Goal: Find specific page/section: Find specific page/section

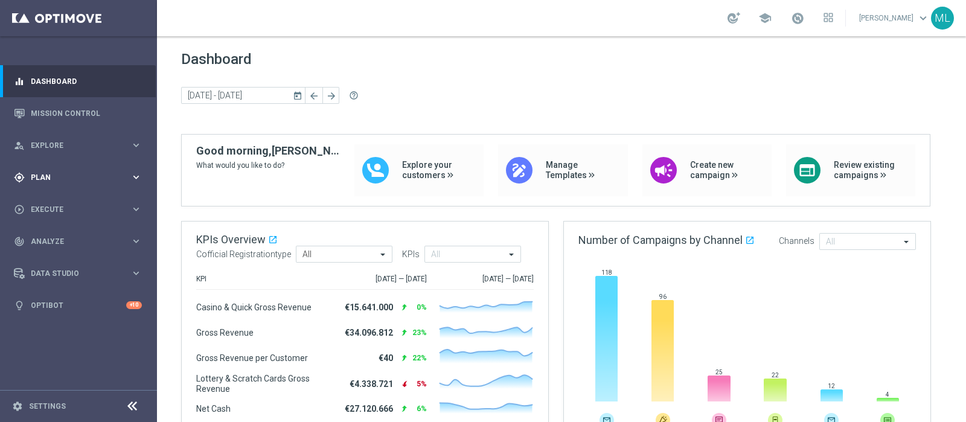
click at [52, 179] on span "Plan" at bounding box center [81, 177] width 100 height 7
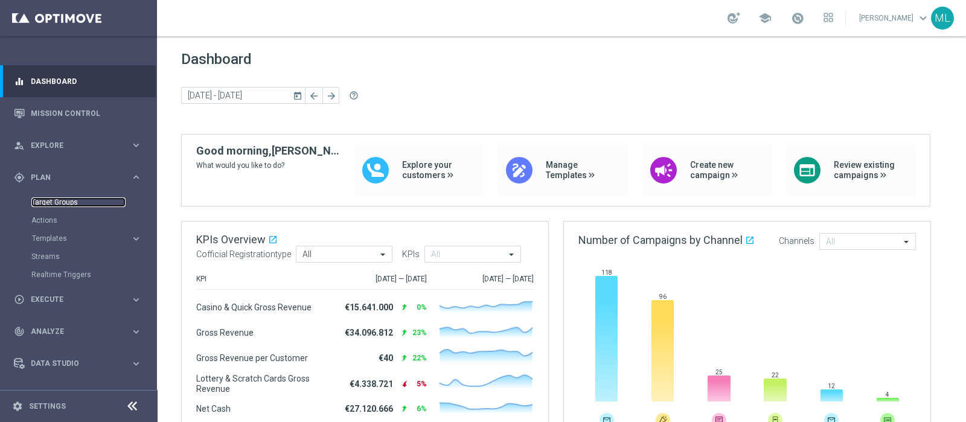
click at [54, 202] on link "Target Groups" at bounding box center [78, 202] width 94 height 10
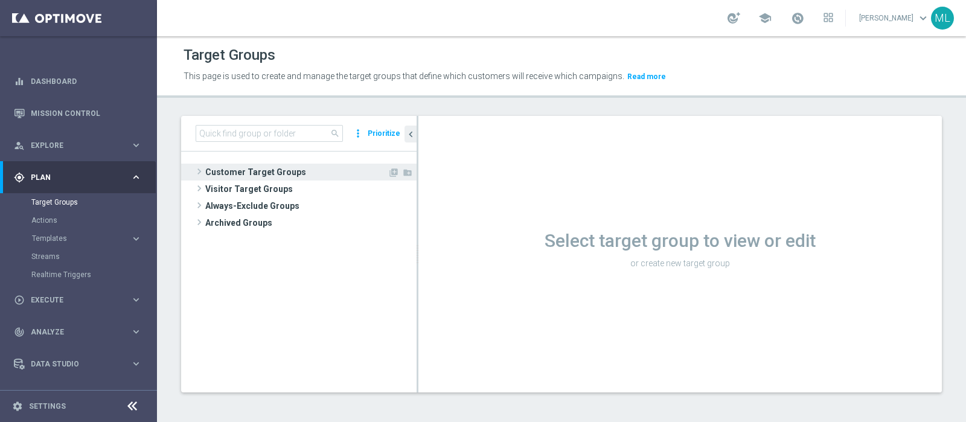
click at [231, 171] on span "Customer Target Groups" at bounding box center [296, 172] width 182 height 17
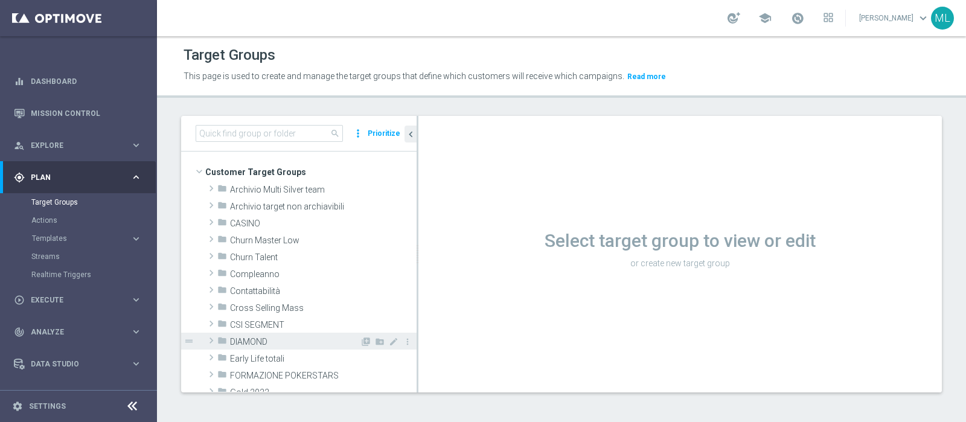
click at [210, 339] on span at bounding box center [211, 340] width 12 height 14
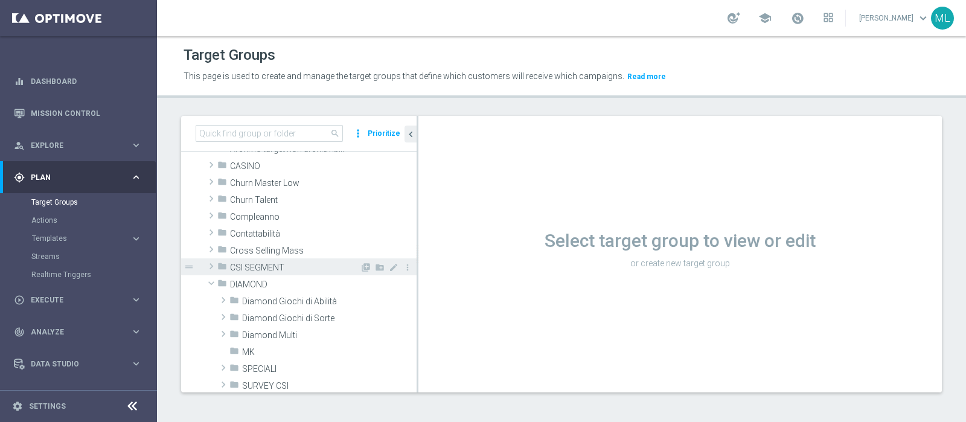
scroll to position [150, 0]
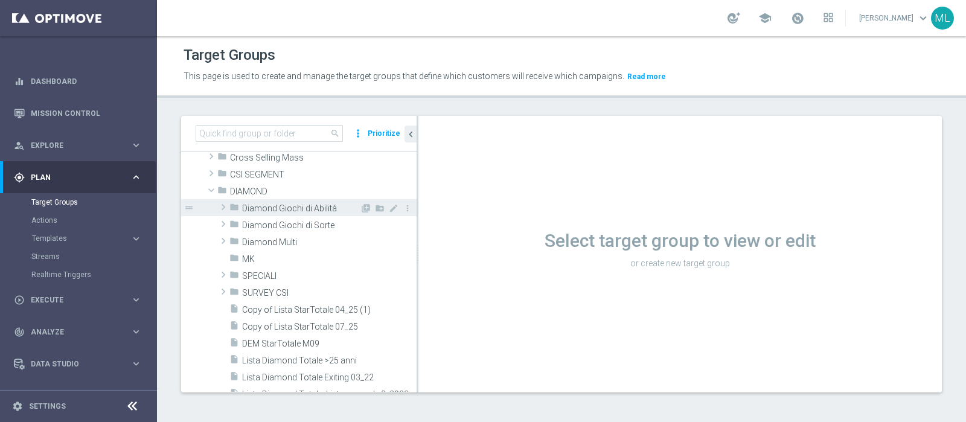
click at [273, 211] on span "Diamond Giochi di Abilità" at bounding box center [301, 208] width 118 height 10
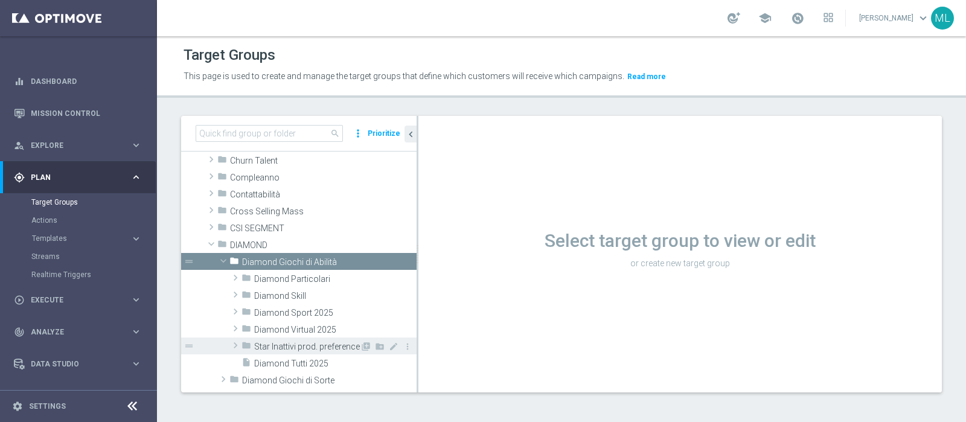
scroll to position [127, 0]
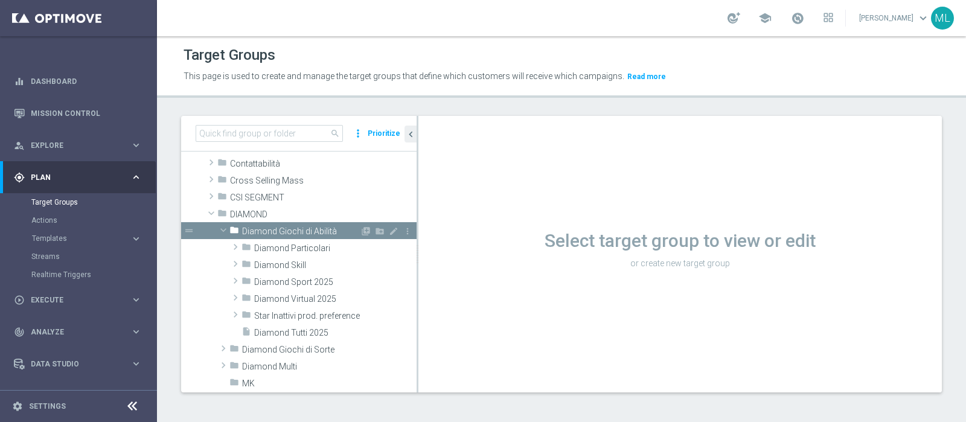
click at [222, 226] on span at bounding box center [223, 230] width 14 height 12
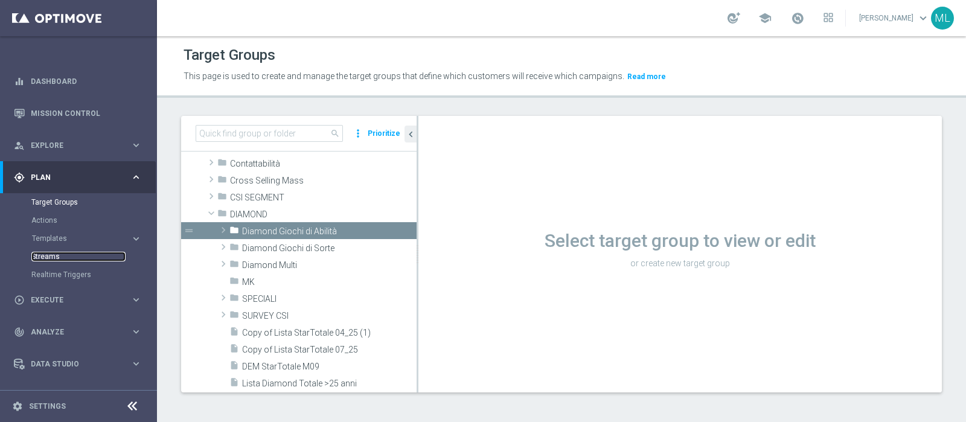
click at [43, 252] on link "Streams" at bounding box center [78, 257] width 94 height 10
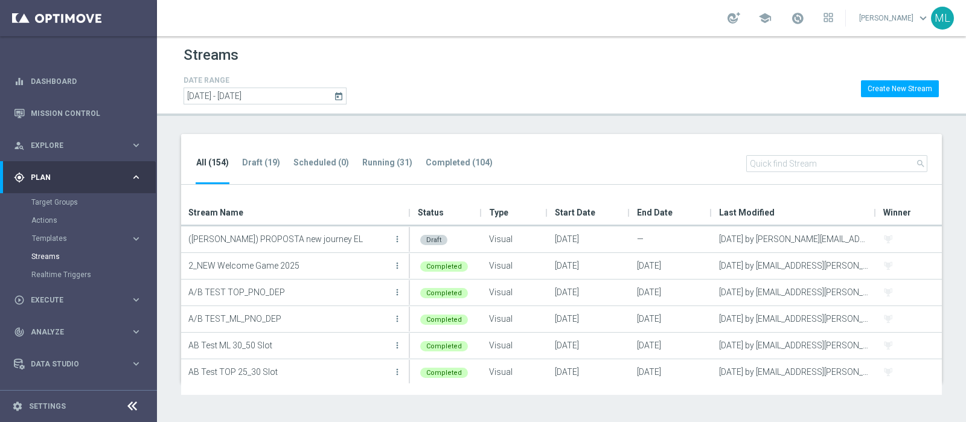
click at [760, 163] on input "text" at bounding box center [836, 163] width 181 height 17
type input "star"
click at [54, 200] on link "Target Groups" at bounding box center [78, 202] width 94 height 10
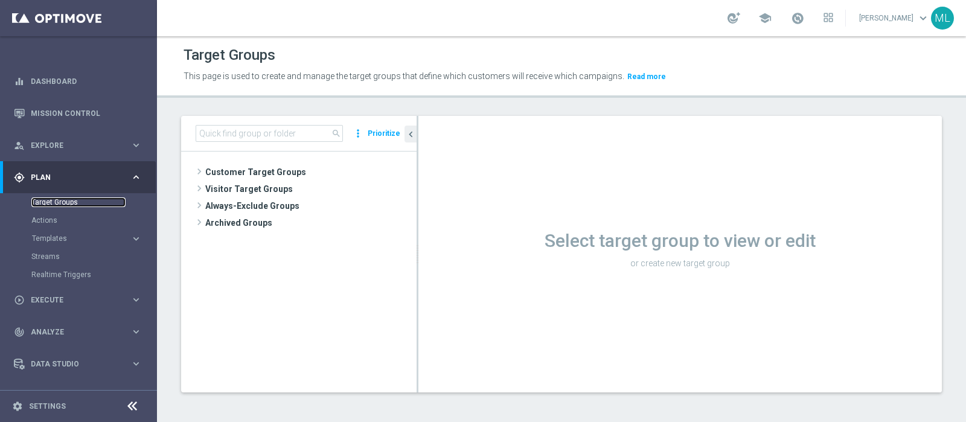
click at [46, 200] on link "Target Groups" at bounding box center [78, 202] width 94 height 10
click at [228, 121] on div "search more_vert Prioritize" at bounding box center [298, 134] width 235 height 36
click at [197, 170] on span at bounding box center [199, 171] width 12 height 14
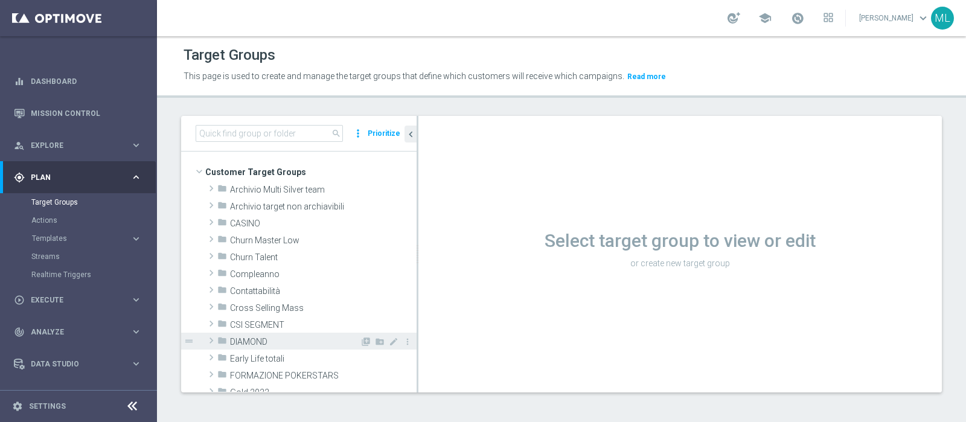
click at [211, 339] on span at bounding box center [211, 340] width 12 height 14
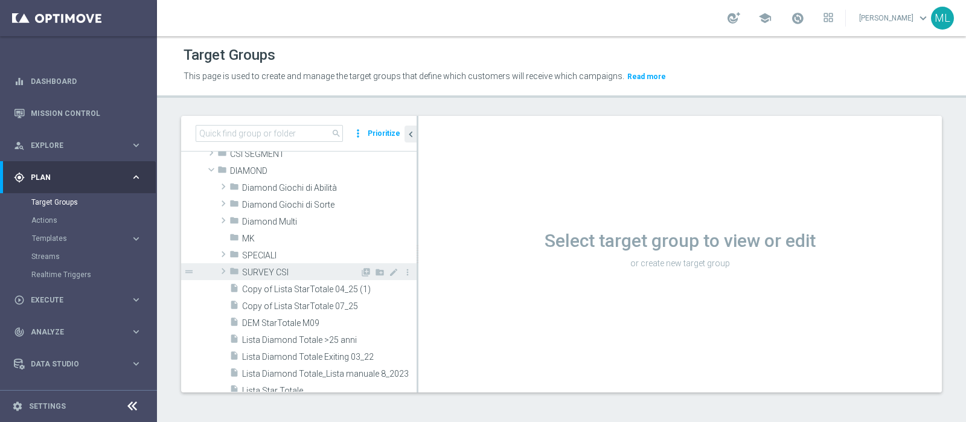
scroll to position [75, 0]
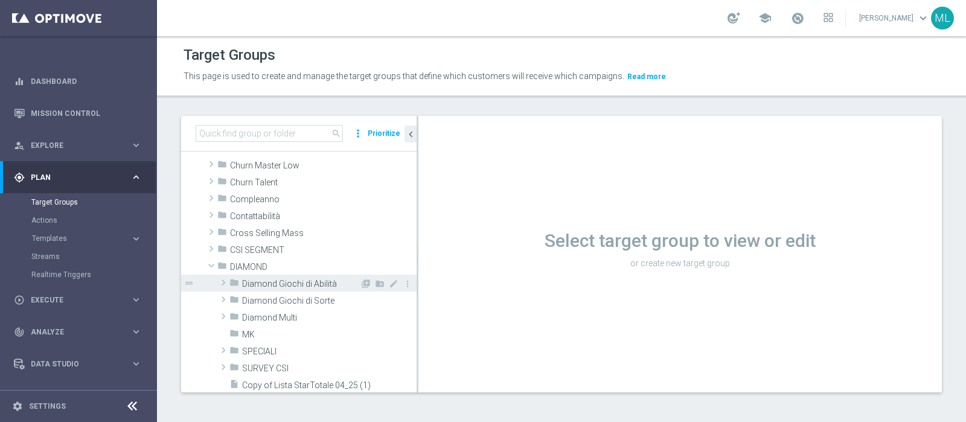
click at [223, 282] on span at bounding box center [223, 282] width 12 height 14
click at [220, 279] on span at bounding box center [223, 282] width 14 height 12
click at [223, 279] on span at bounding box center [223, 282] width 12 height 14
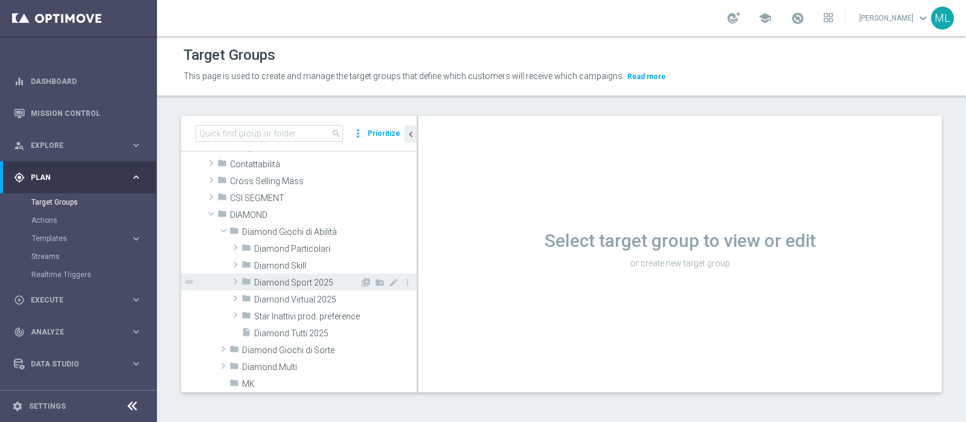
scroll to position [150, 0]
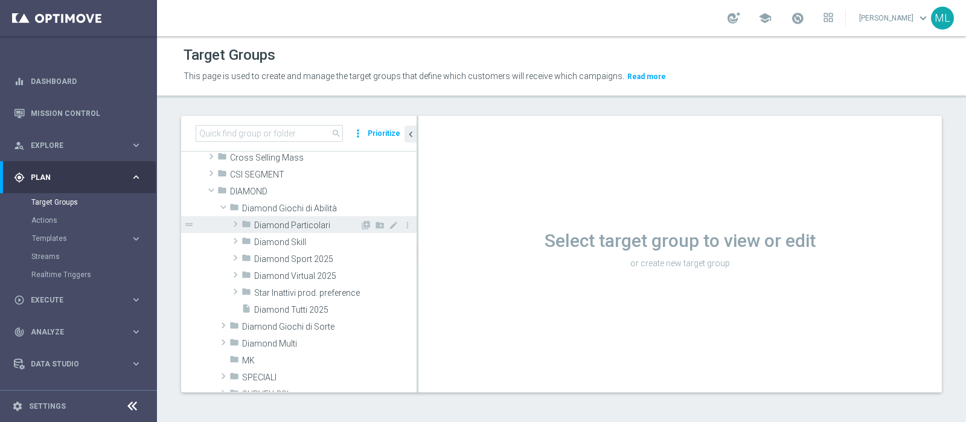
click at [235, 223] on span at bounding box center [235, 224] width 12 height 14
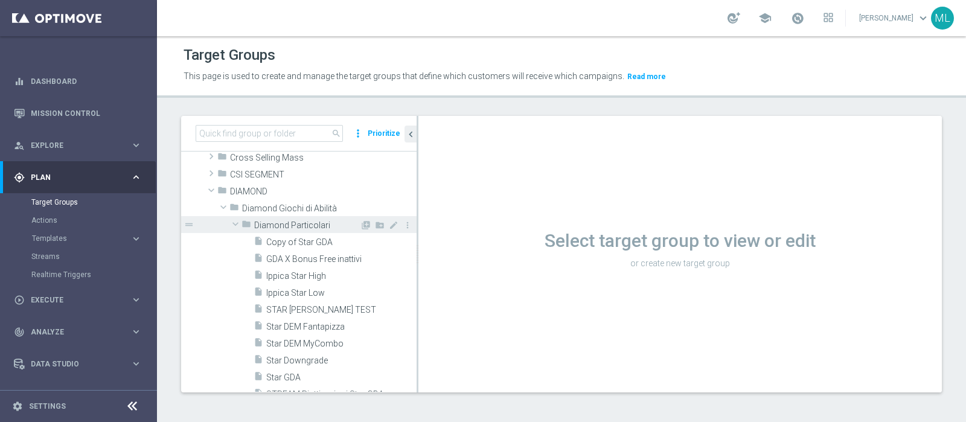
click at [234, 220] on span at bounding box center [235, 224] width 14 height 12
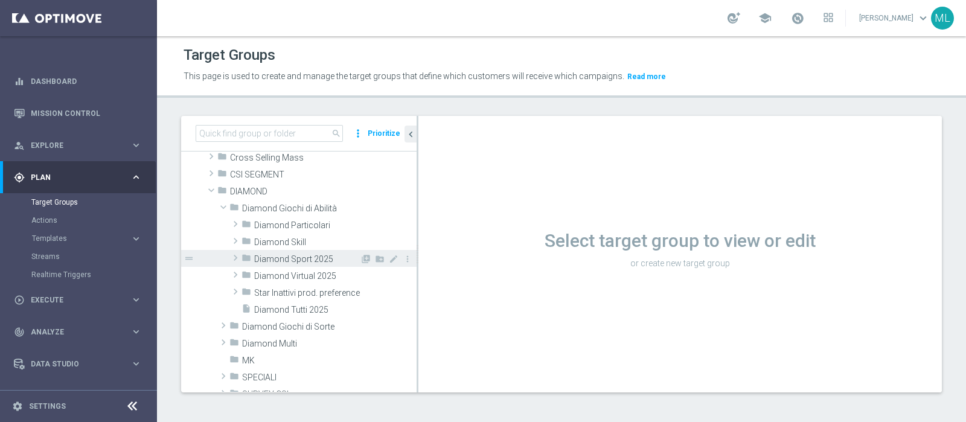
click at [234, 258] on span at bounding box center [235, 257] width 12 height 14
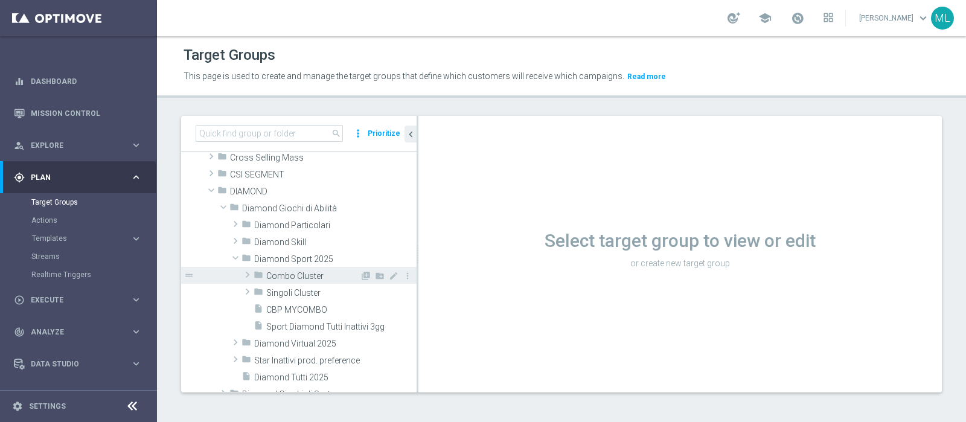
click at [246, 273] on span at bounding box center [247, 274] width 12 height 14
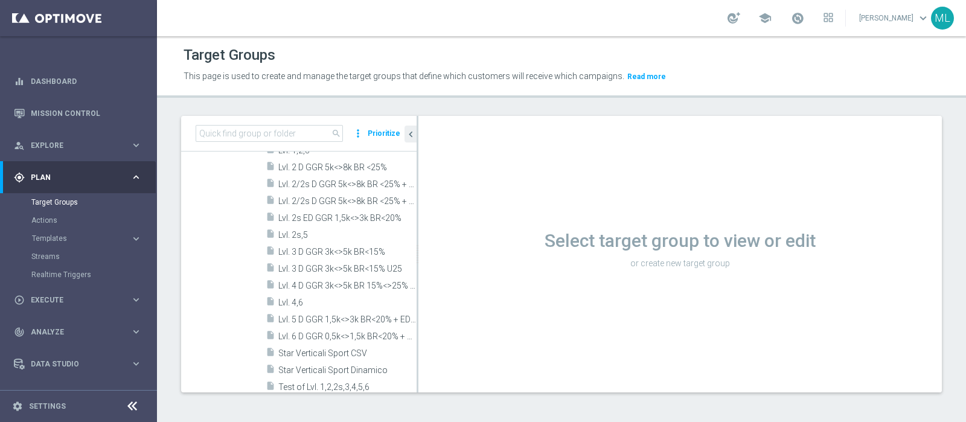
scroll to position [0, 0]
